Goal: Task Accomplishment & Management: Manage account settings

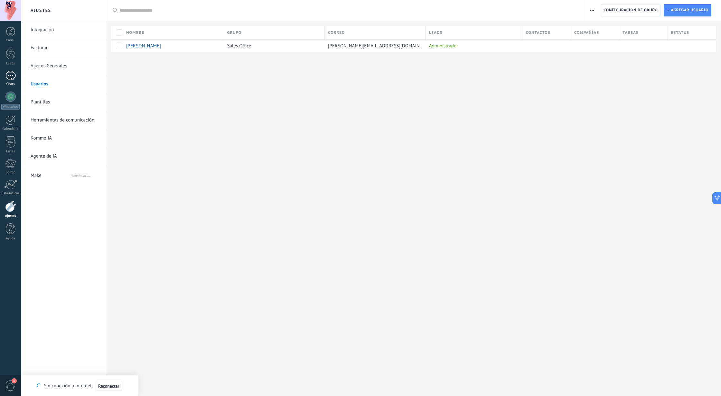
click at [10, 75] on div at bounding box center [10, 75] width 10 height 9
